Goal: Transaction & Acquisition: Purchase product/service

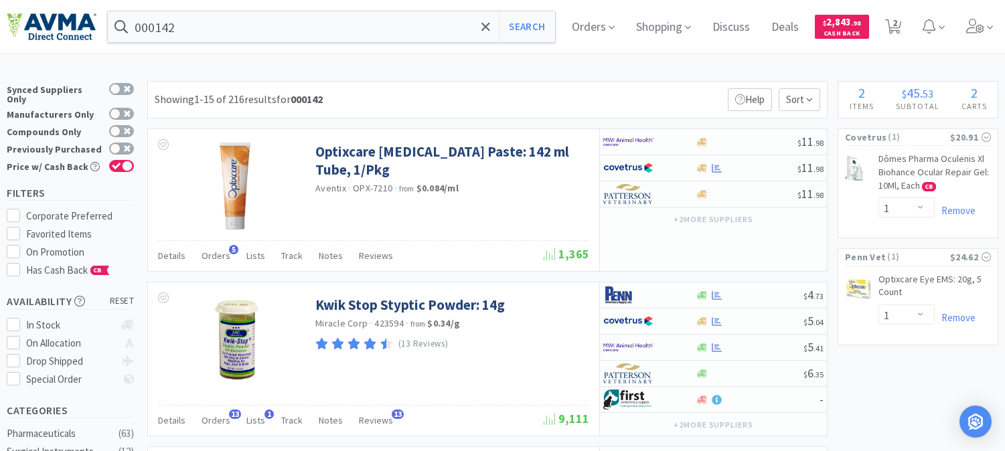
select select "1"
click at [681, 29] on span "Shopping" at bounding box center [664, 27] width 66 height 54
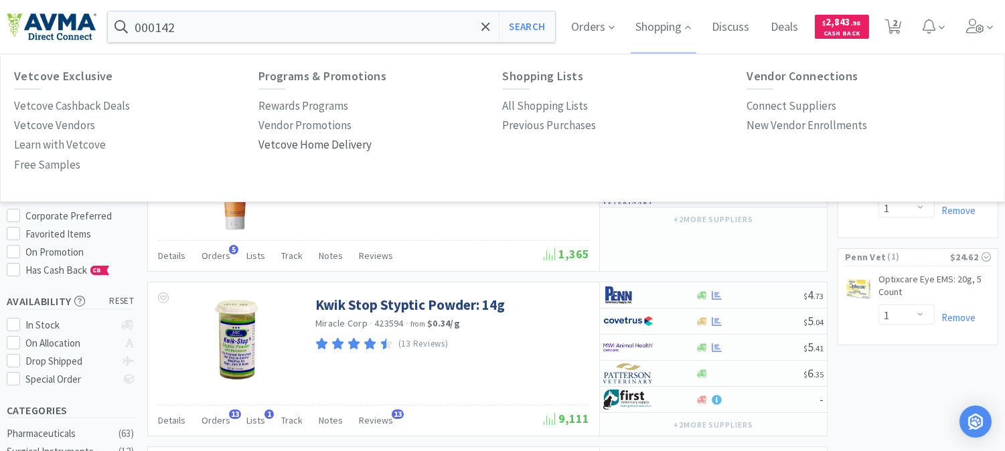
click at [336, 144] on p "Vetcove Home Delivery" at bounding box center [315, 145] width 113 height 18
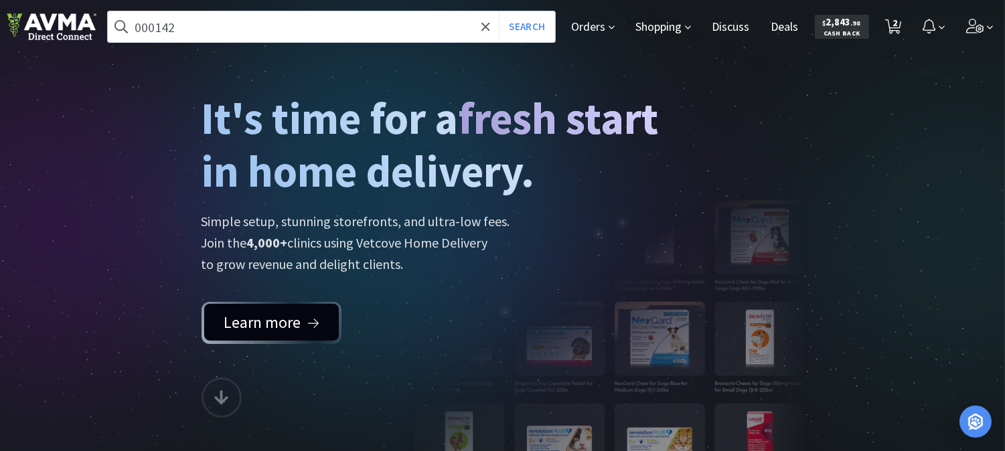
scroll to position [74, 0]
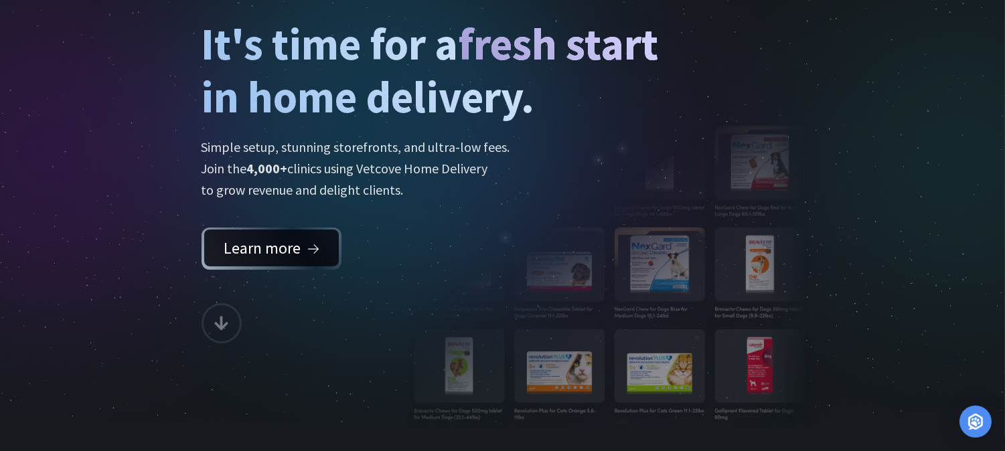
click at [305, 255] on link "Learn more" at bounding box center [271, 248] width 135 height 37
click at [221, 315] on icon at bounding box center [221, 323] width 14 height 16
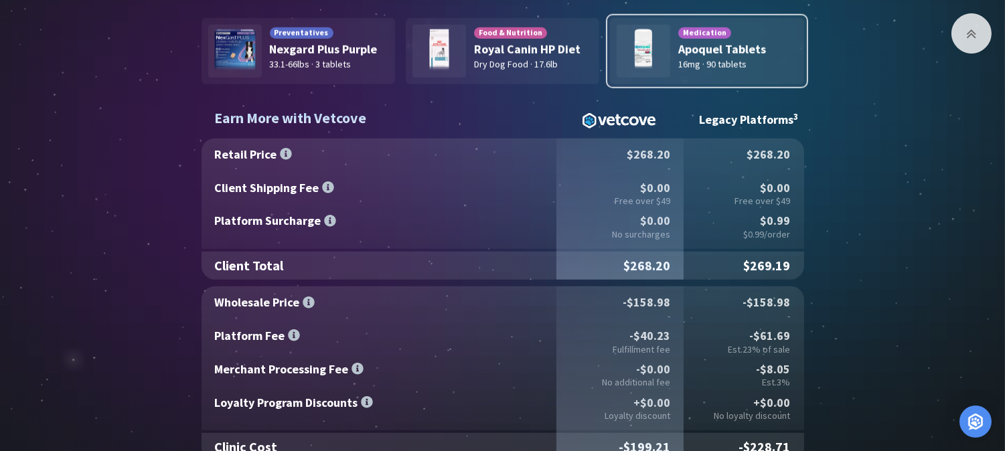
scroll to position [2247, 0]
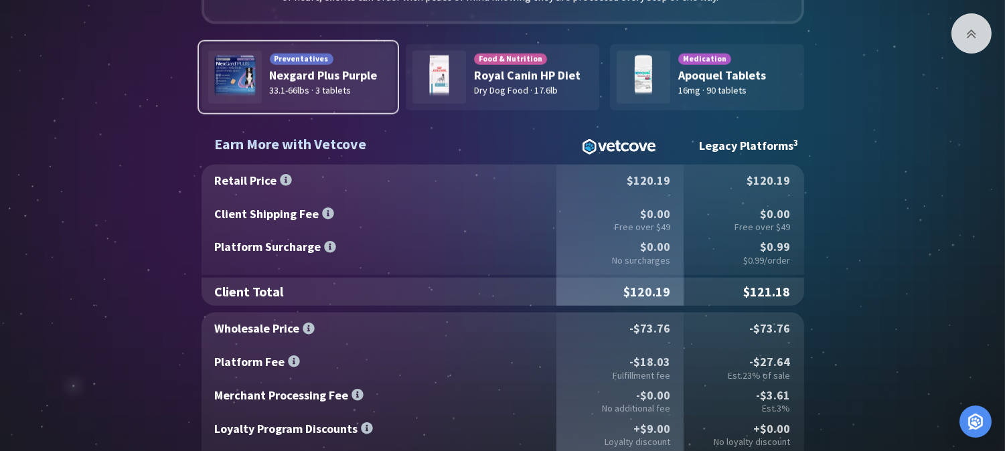
click at [332, 80] on div "Preventatives Nexgard Plus Purple 33.1-66lbs · 3 tablets" at bounding box center [299, 77] width 194 height 66
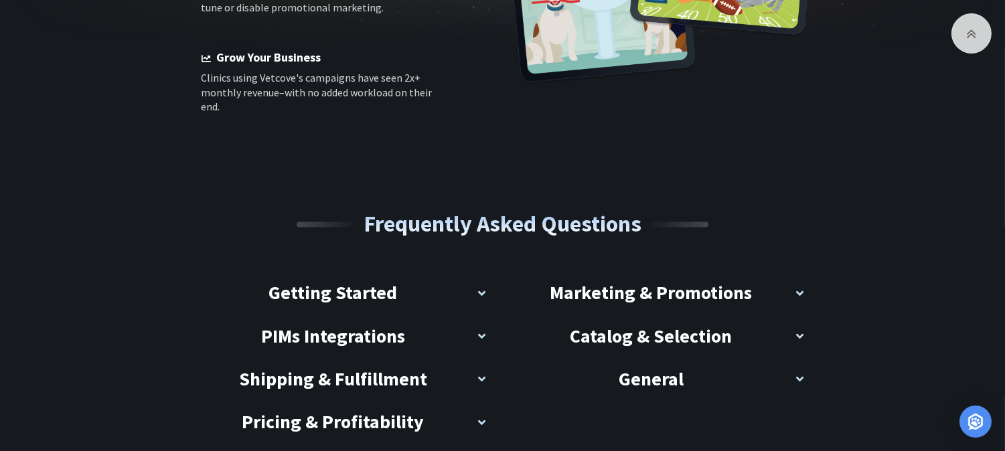
scroll to position [5075, 0]
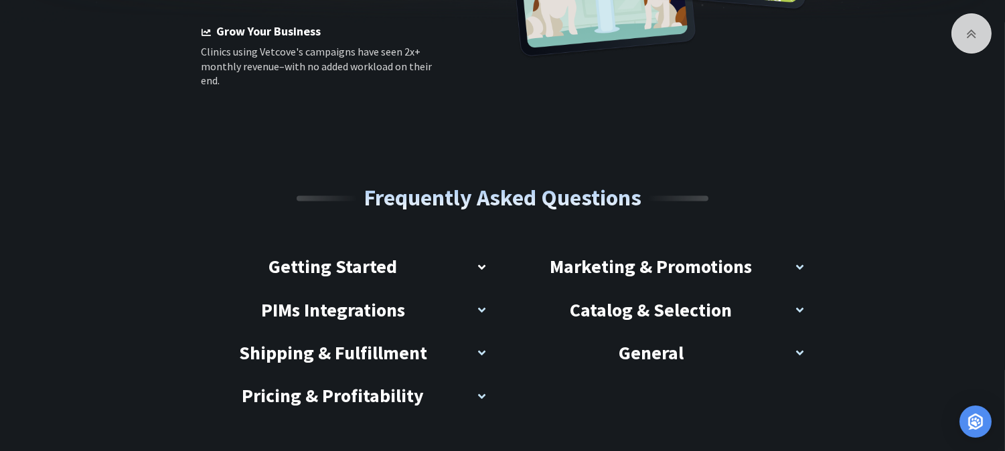
click at [358, 254] on h3 "Getting Started" at bounding box center [333, 267] width 129 height 26
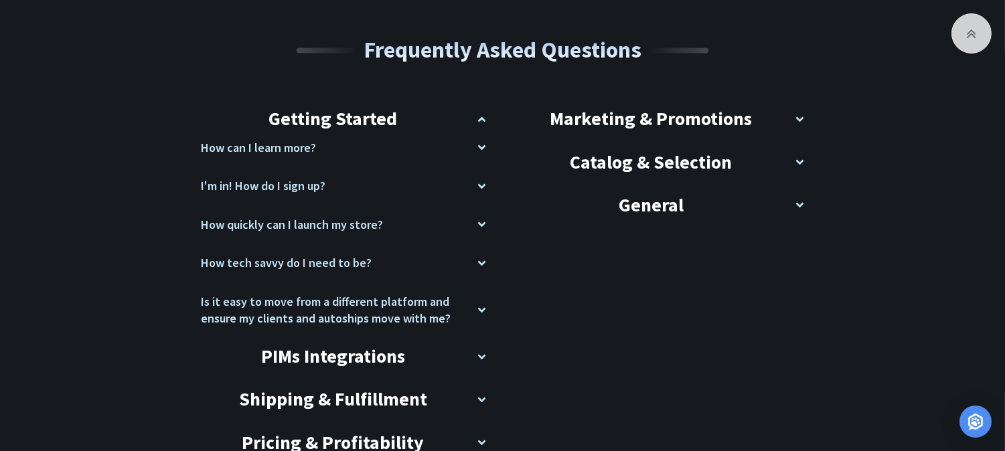
scroll to position [5224, 0]
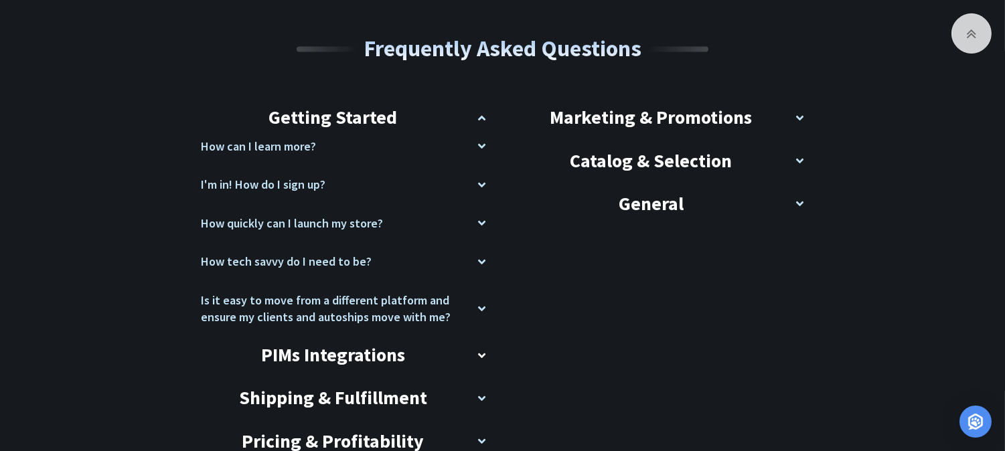
click at [376, 342] on h3 "PIMs Integrations" at bounding box center [333, 355] width 144 height 26
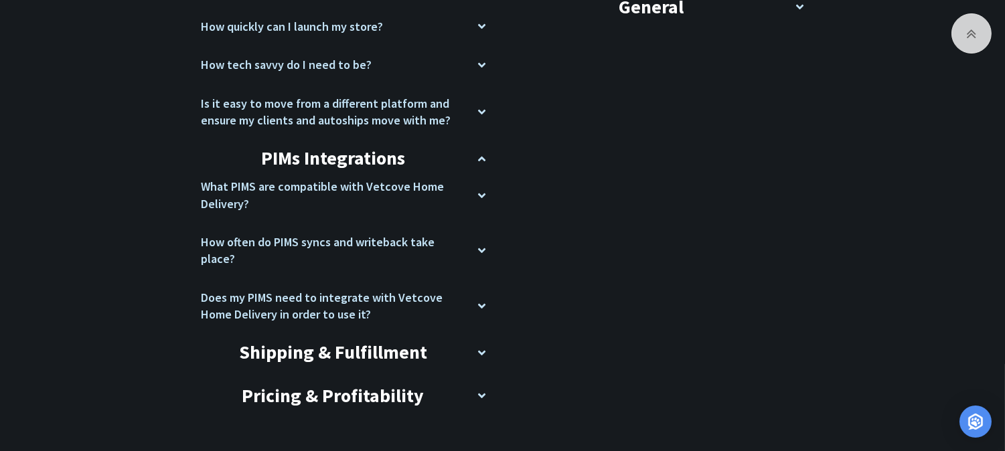
scroll to position [5448, 0]
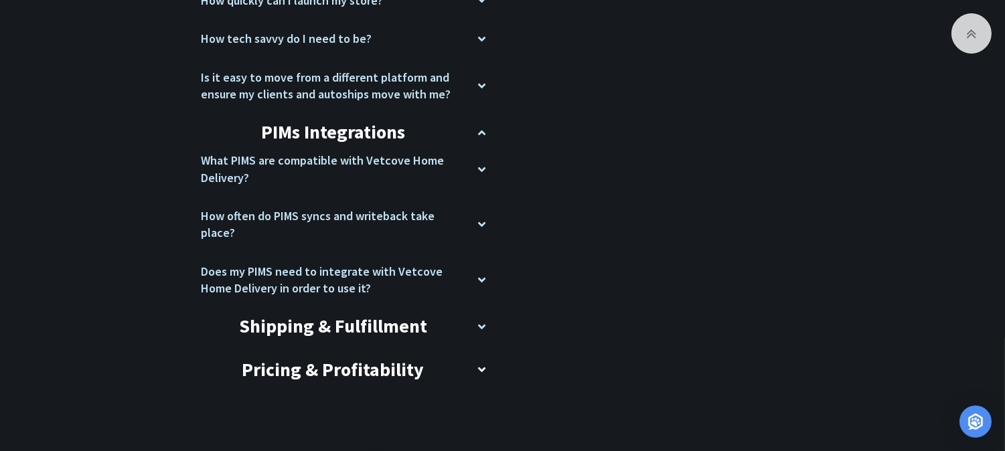
click at [376, 357] on h3 "Pricing & Profitability" at bounding box center [333, 370] width 182 height 26
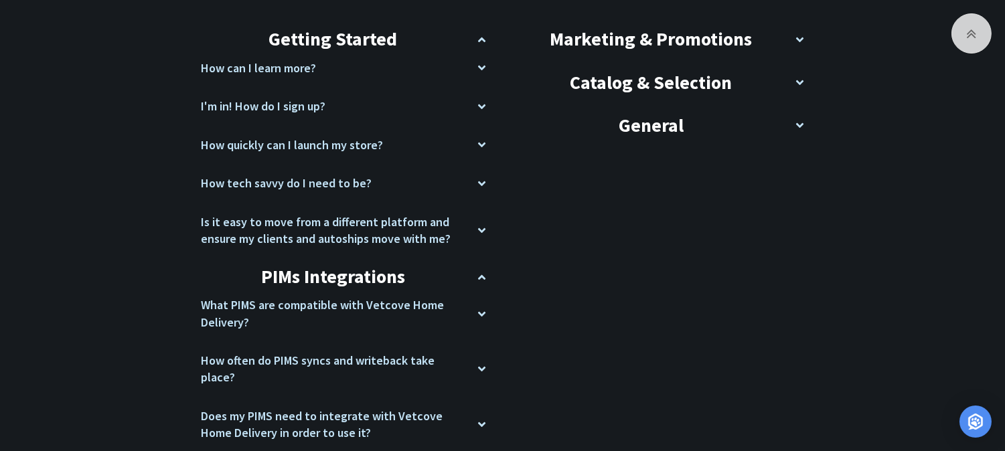
scroll to position [5149, 0]
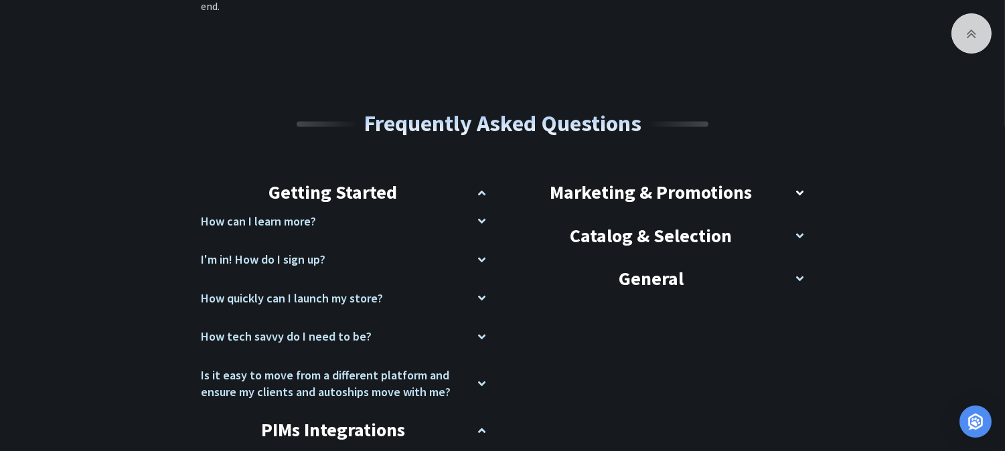
click at [788, 180] on div "Marketing & Promotions" at bounding box center [662, 196] width 285 height 33
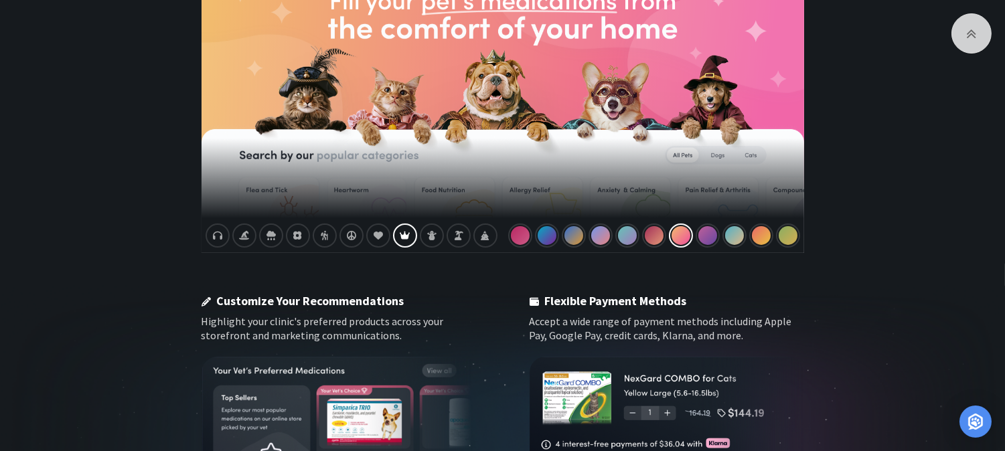
scroll to position [685, 0]
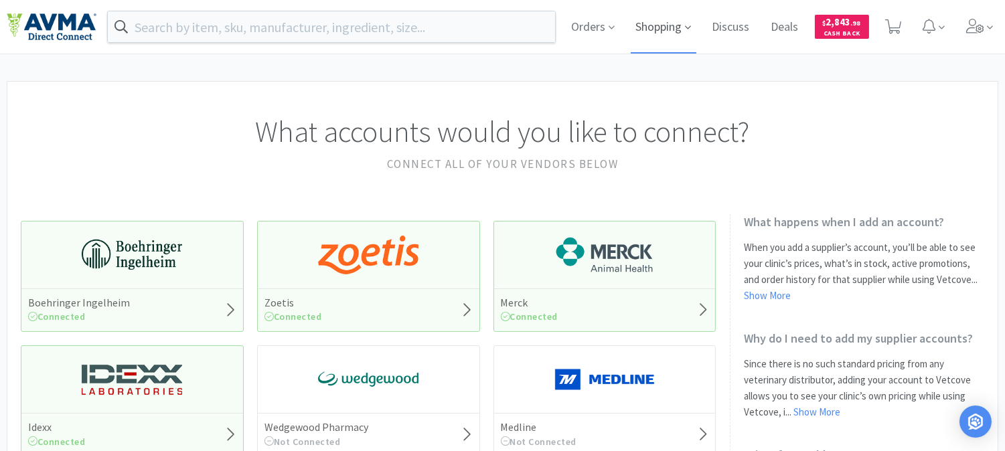
click at [673, 28] on span "Shopping" at bounding box center [664, 27] width 66 height 54
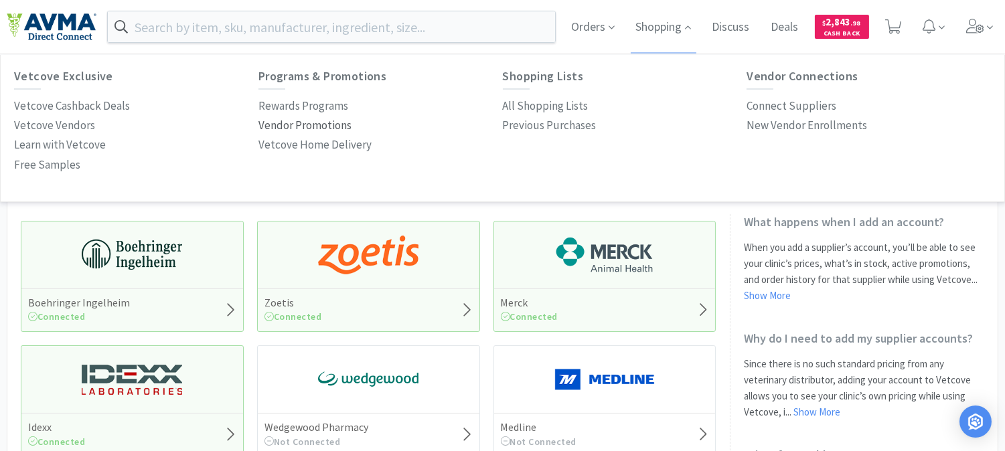
click at [316, 121] on p "Vendor Promotions" at bounding box center [305, 126] width 93 height 18
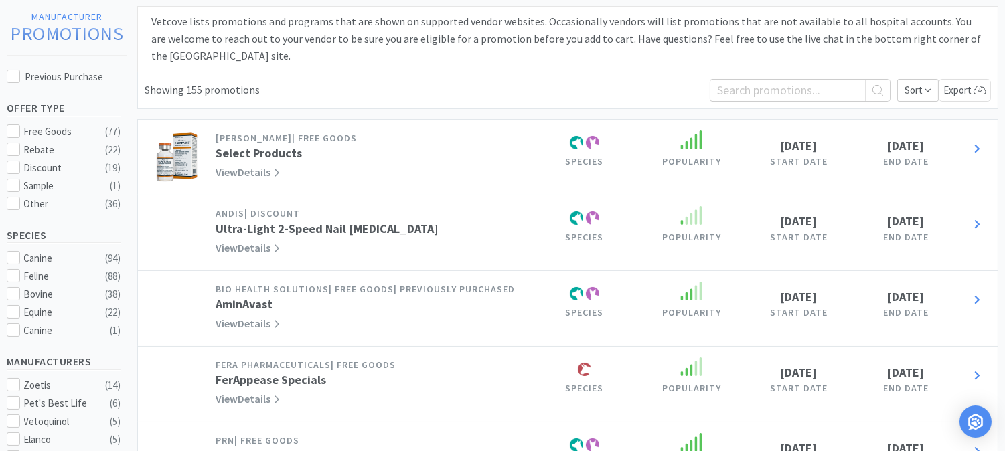
scroll to position [74, 0]
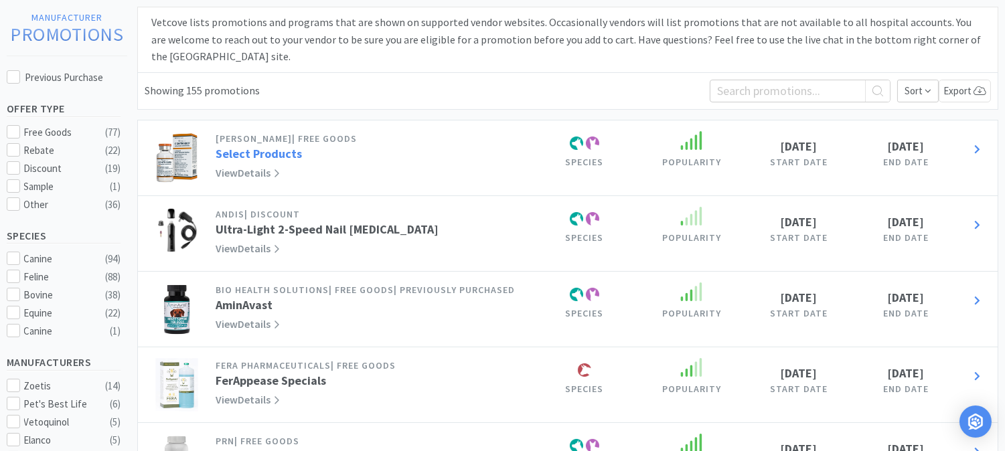
click at [268, 155] on link "Select Products" at bounding box center [259, 153] width 86 height 15
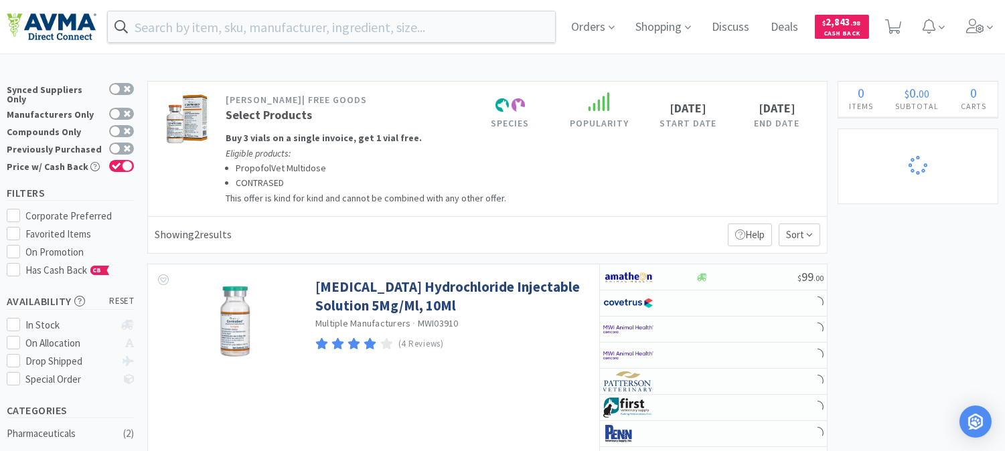
select select "1"
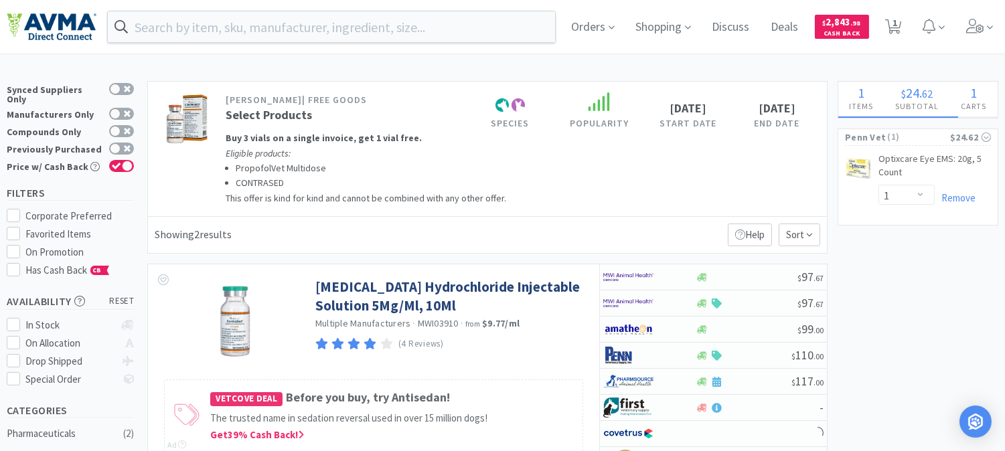
select select "1"
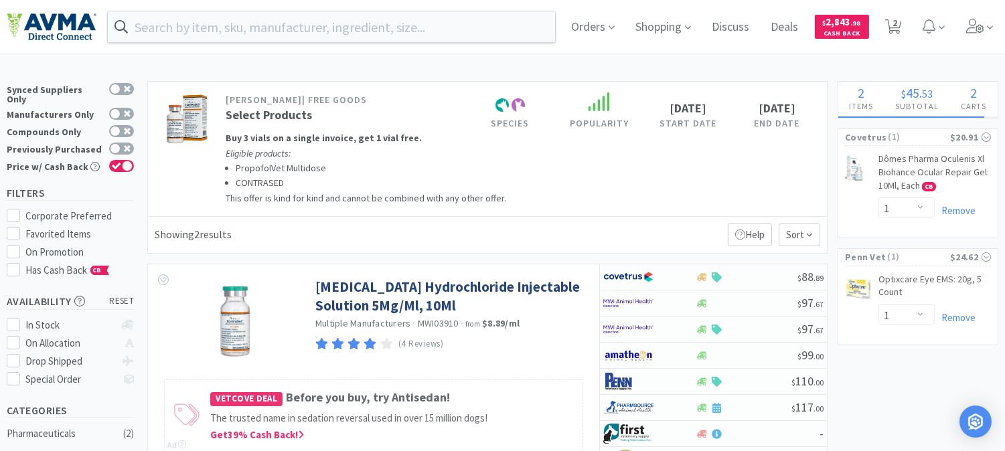
click at [189, 109] on img at bounding box center [187, 119] width 46 height 54
click at [258, 114] on link "Select Products" at bounding box center [269, 114] width 86 height 15
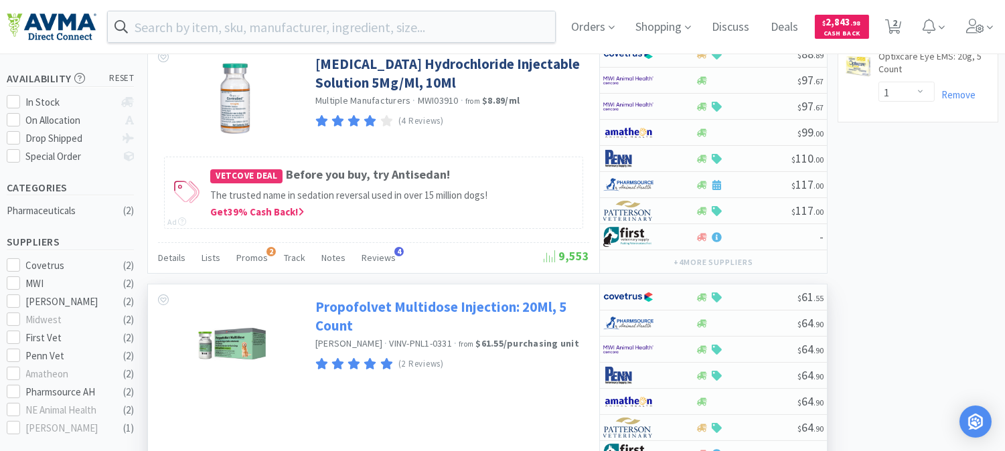
scroll to position [149, 0]
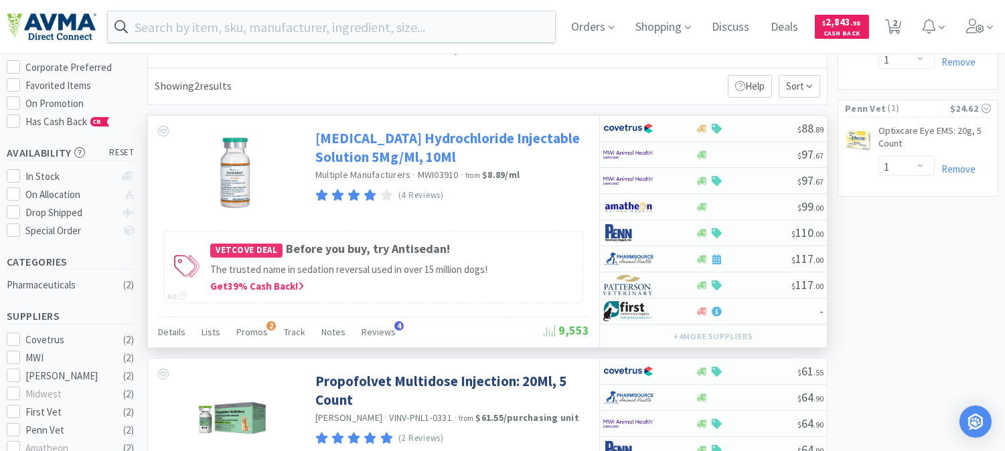
click at [350, 143] on link "[MEDICAL_DATA] Hydrochloride Injectable Solution 5Mg/Ml, 10Ml" at bounding box center [450, 147] width 271 height 37
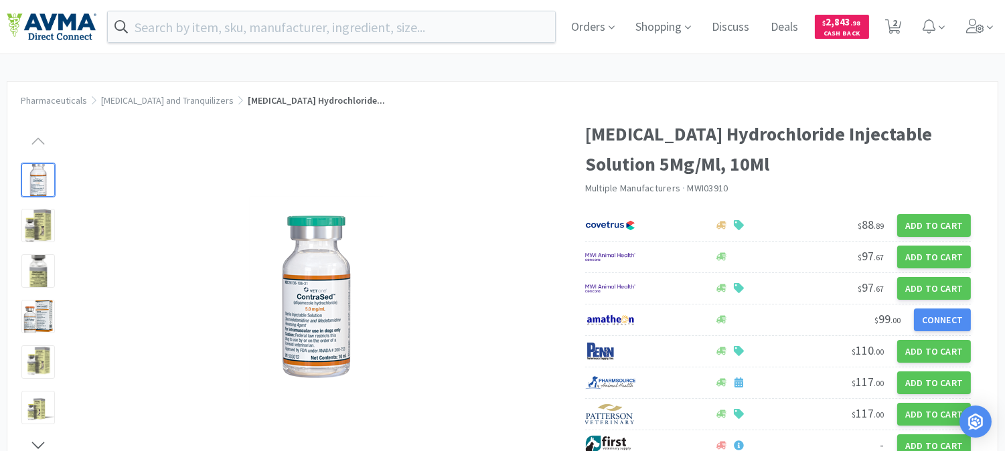
scroll to position [149, 0]
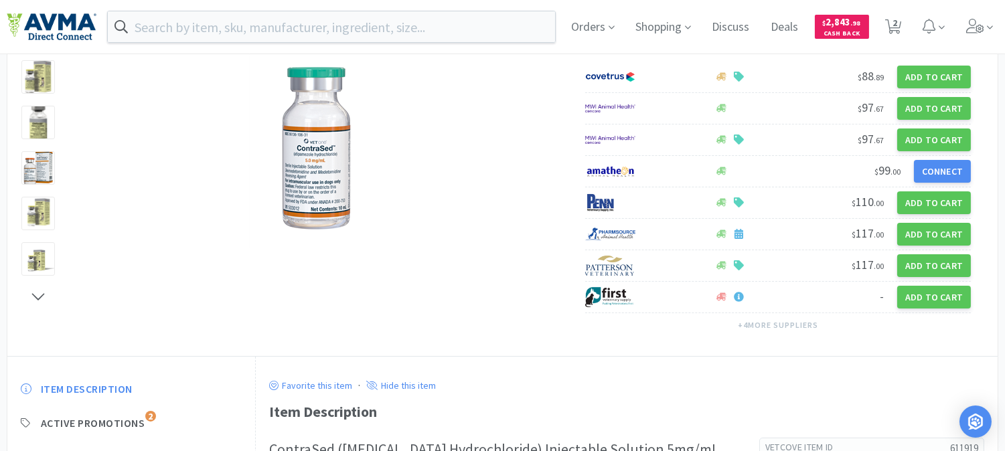
select select "1"
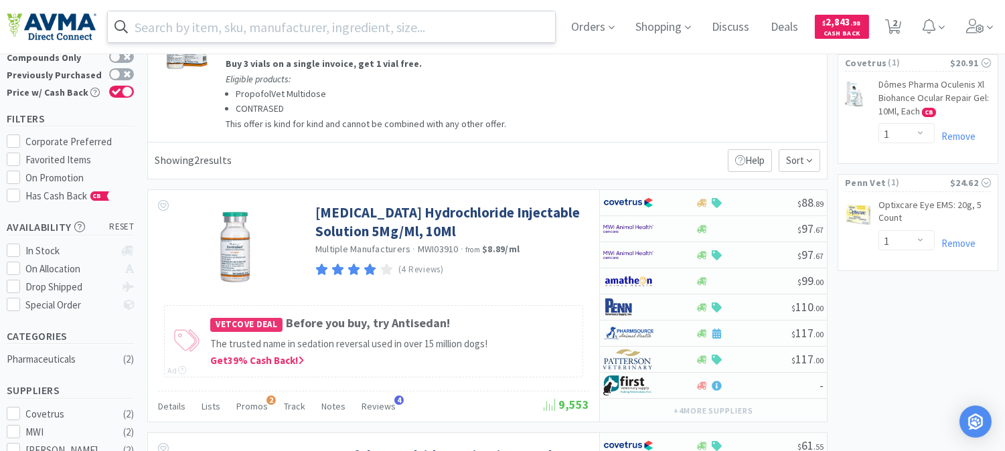
scroll to position [0, 0]
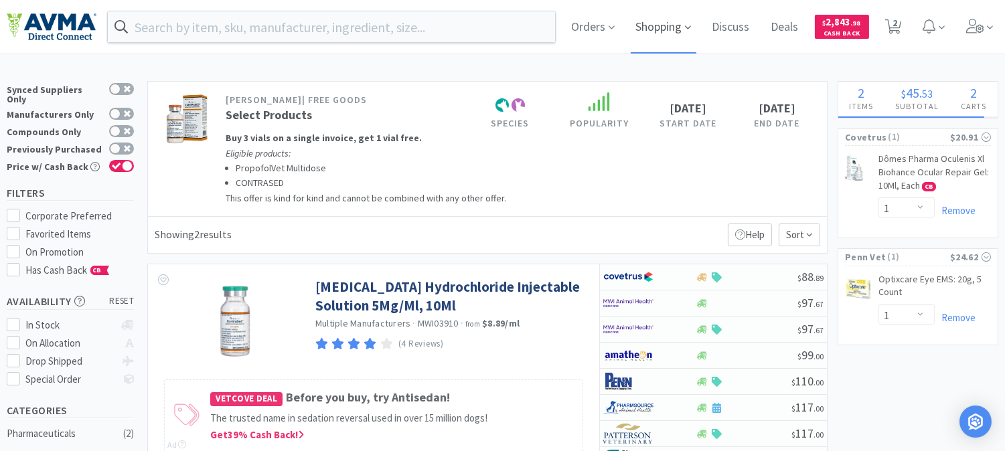
click at [681, 31] on span "Shopping" at bounding box center [664, 27] width 66 height 54
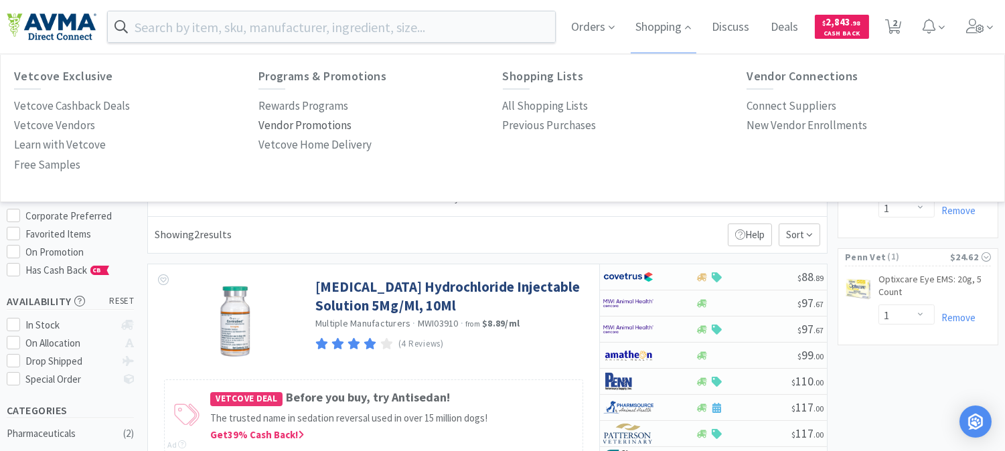
click at [322, 125] on p "Vendor Promotions" at bounding box center [305, 126] width 93 height 18
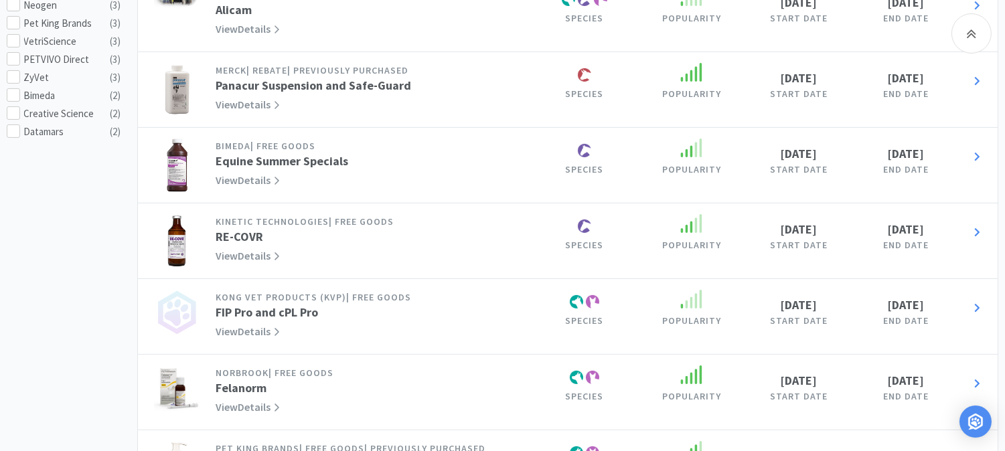
scroll to position [670, 0]
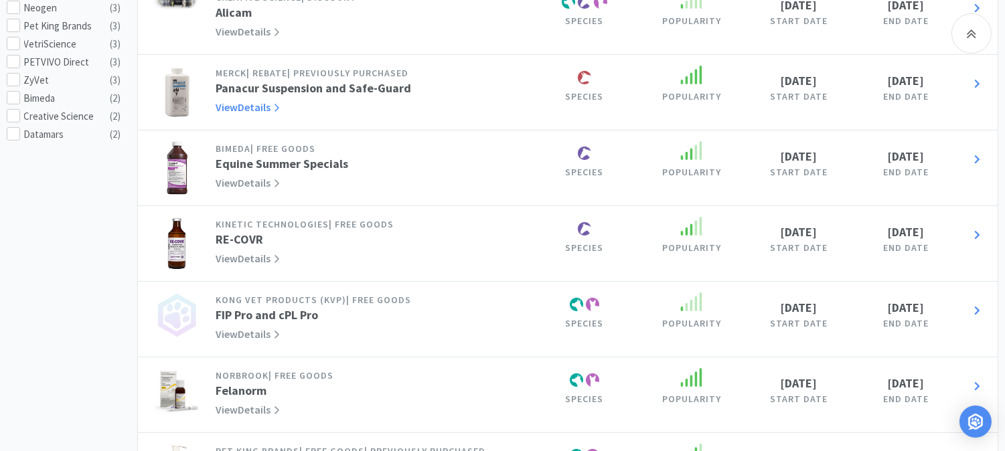
click at [250, 104] on link "View Details" at bounding box center [248, 106] width 64 height 13
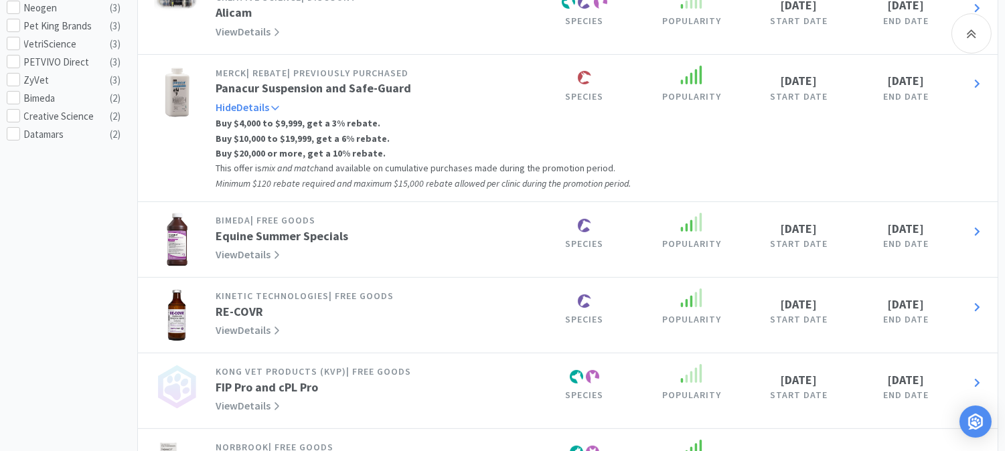
click at [256, 106] on link "Hide Details" at bounding box center [247, 106] width 63 height 13
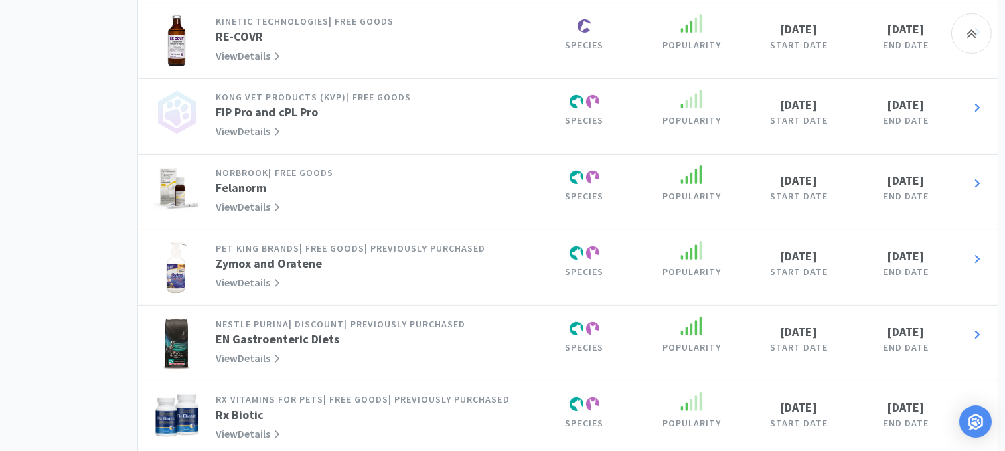
scroll to position [893, 0]
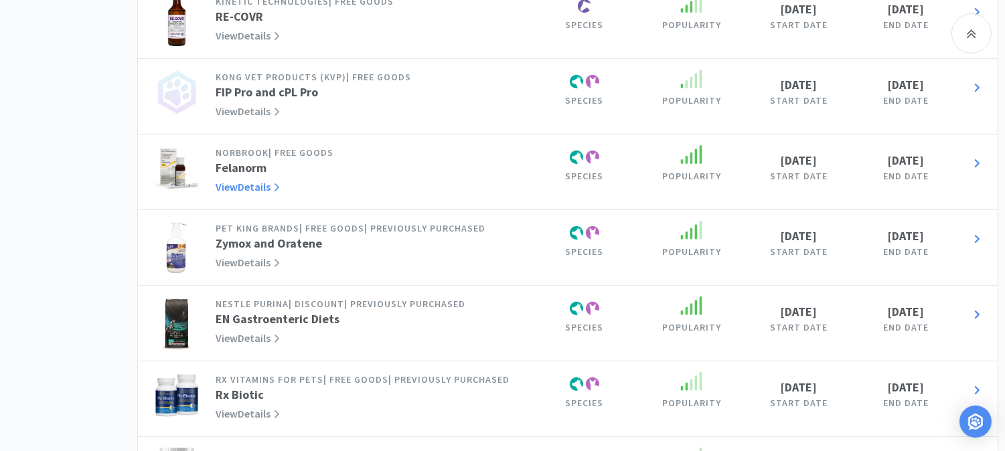
click at [264, 183] on link "View Details" at bounding box center [248, 186] width 64 height 13
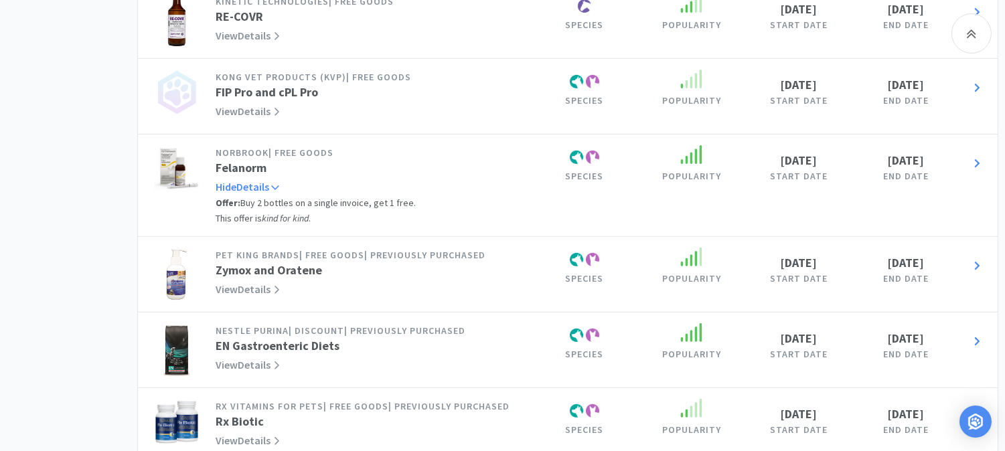
click at [264, 183] on link "Hide Details" at bounding box center [247, 186] width 63 height 13
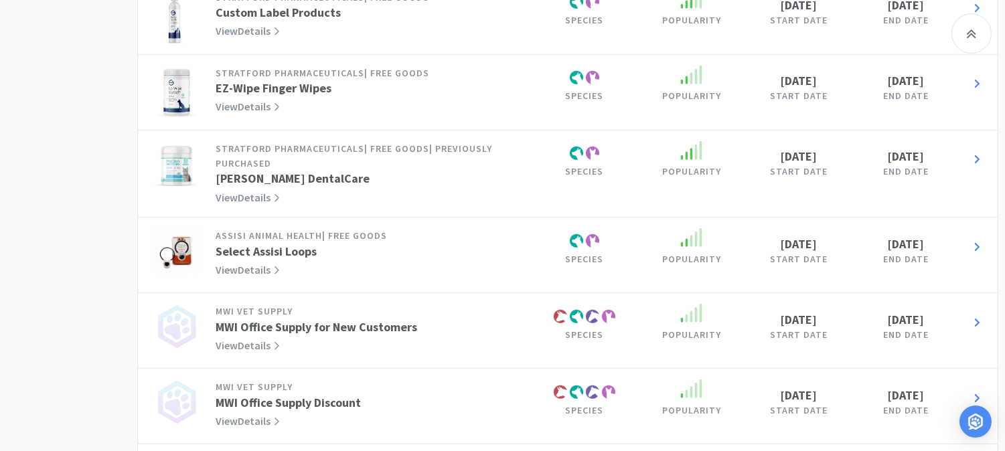
scroll to position [1414, 0]
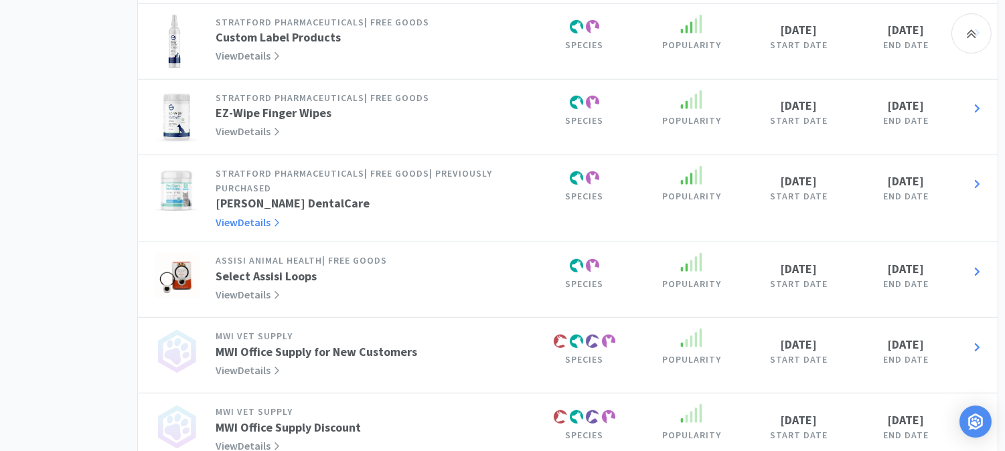
click at [269, 218] on link "View Details" at bounding box center [248, 222] width 64 height 13
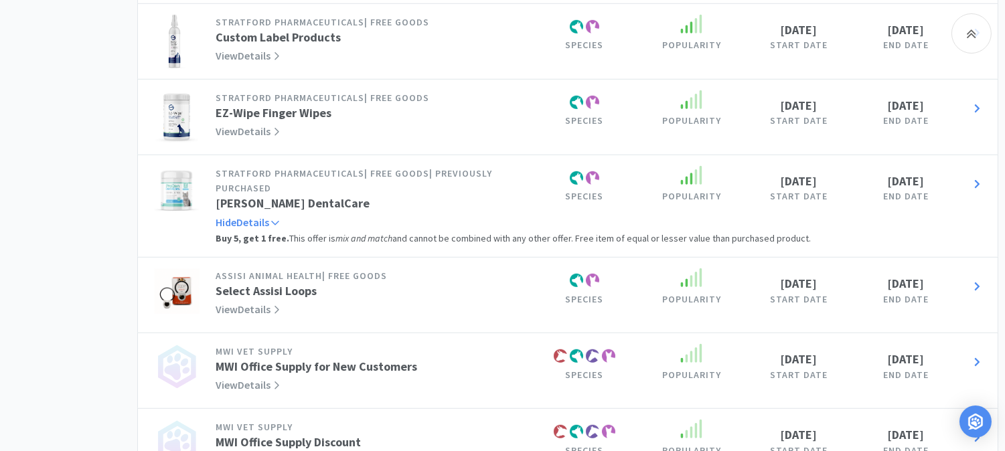
click at [269, 218] on link "Hide Details" at bounding box center [247, 222] width 63 height 13
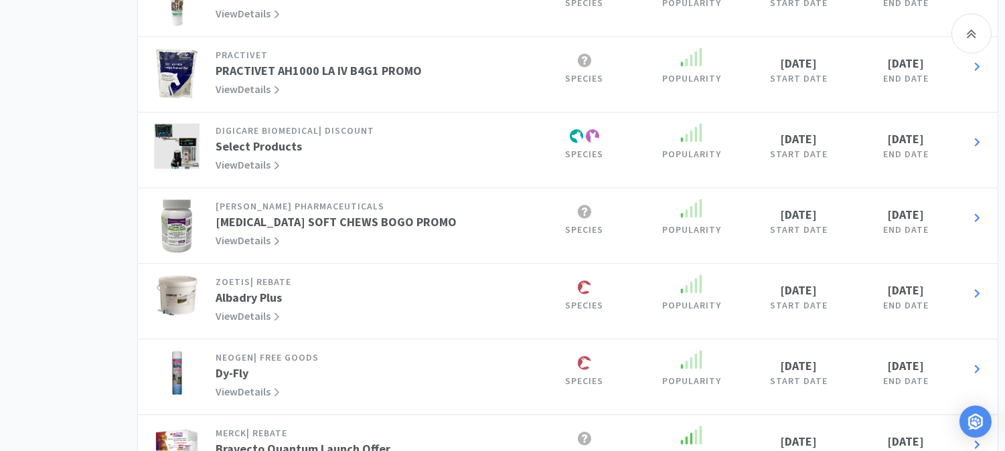
scroll to position [5656, 0]
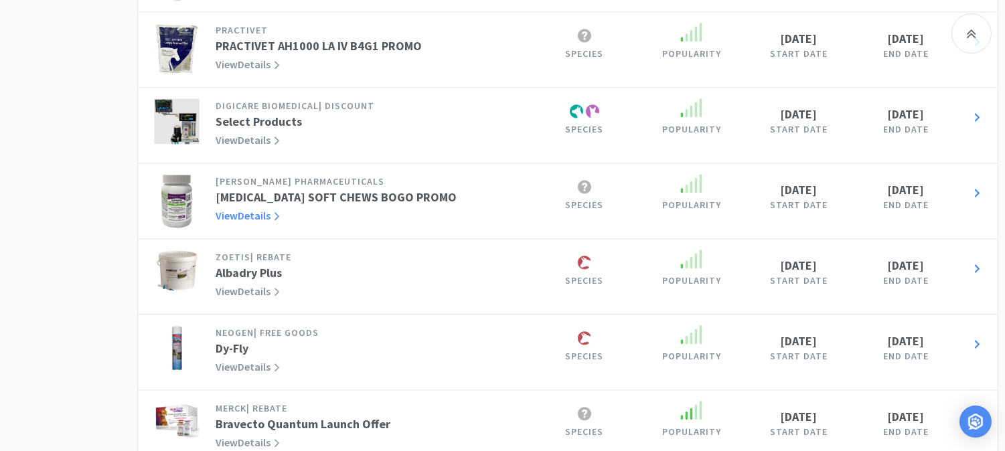
click at [273, 220] on icon at bounding box center [276, 216] width 7 height 11
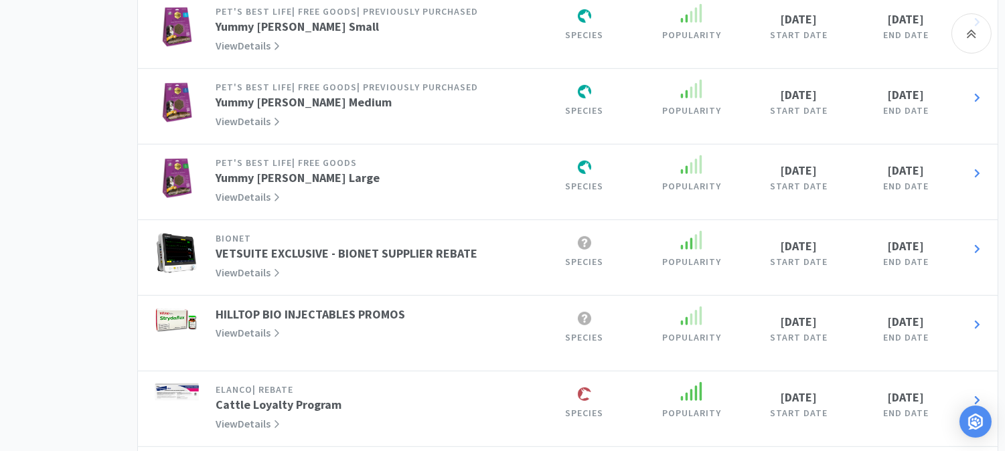
scroll to position [10159, 0]
